Goal: Find specific page/section: Find specific page/section

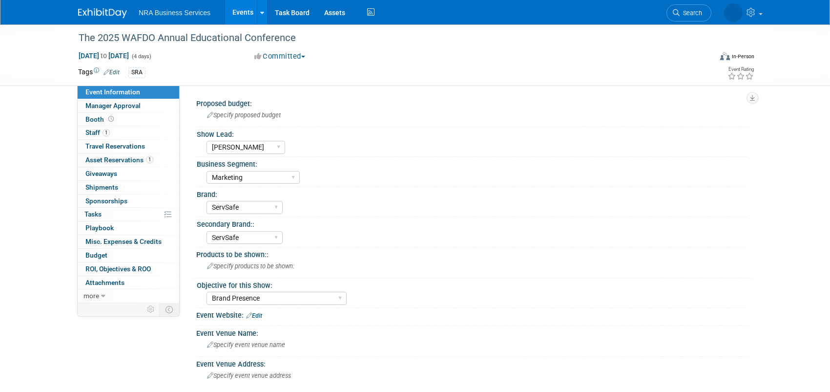
select select "[PERSON_NAME]"
select select "Marketing"
select select "ServSafe"
select select "Brand Presence"
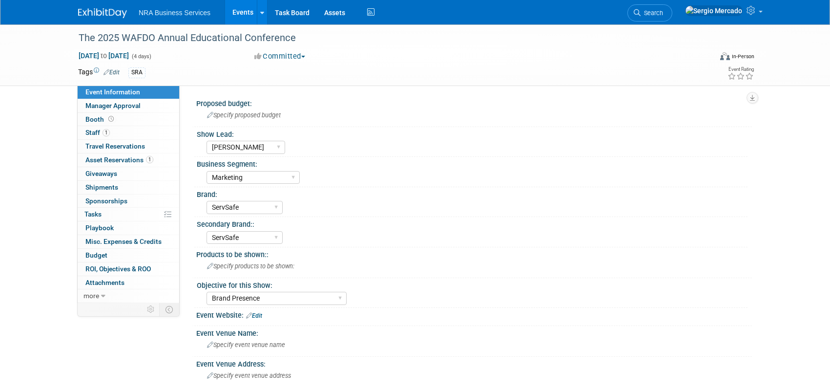
click at [116, 14] on img at bounding box center [102, 13] width 49 height 10
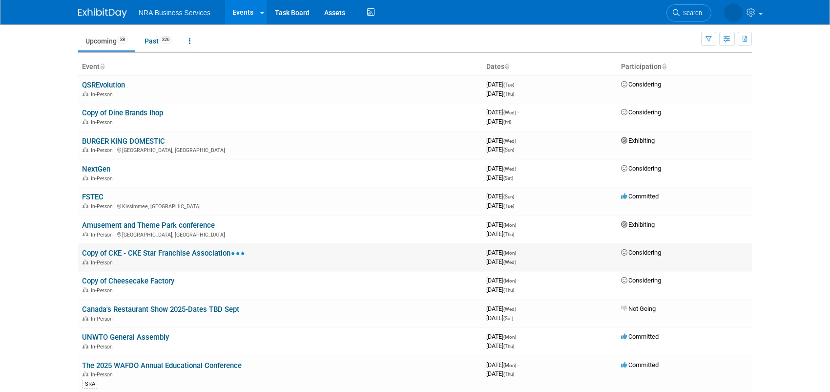
scroll to position [14, 0]
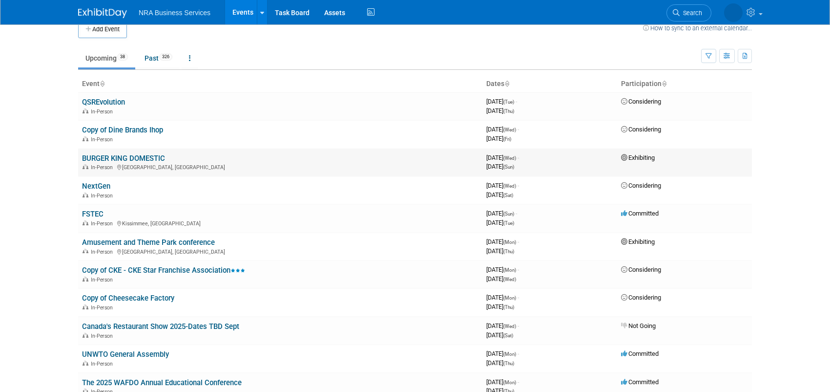
click at [148, 156] on link "BURGER KING DOMESTIC" at bounding box center [123, 158] width 83 height 9
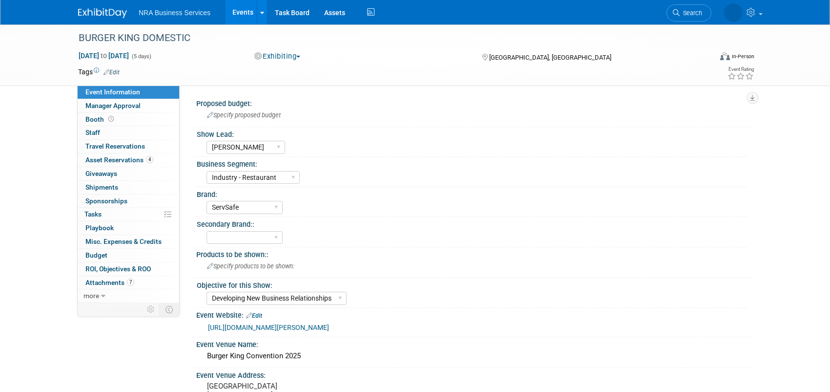
select select "[PERSON_NAME]"
select select "Industry - Restaurant"
select select "ServSafe"
select select "Developing New Business Relationships"
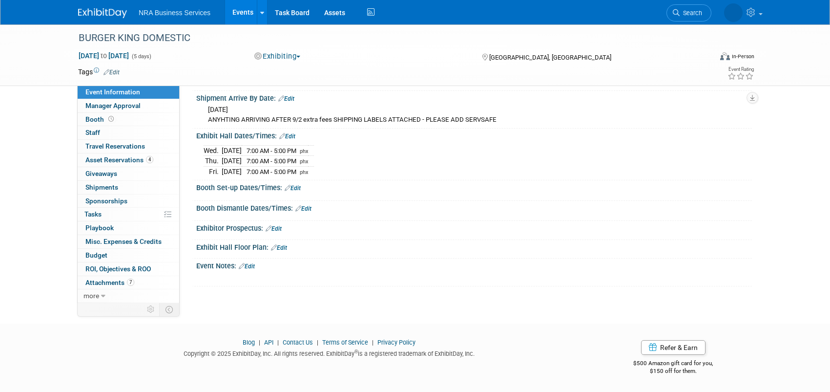
scroll to position [455, 0]
